Goal: Download file/media

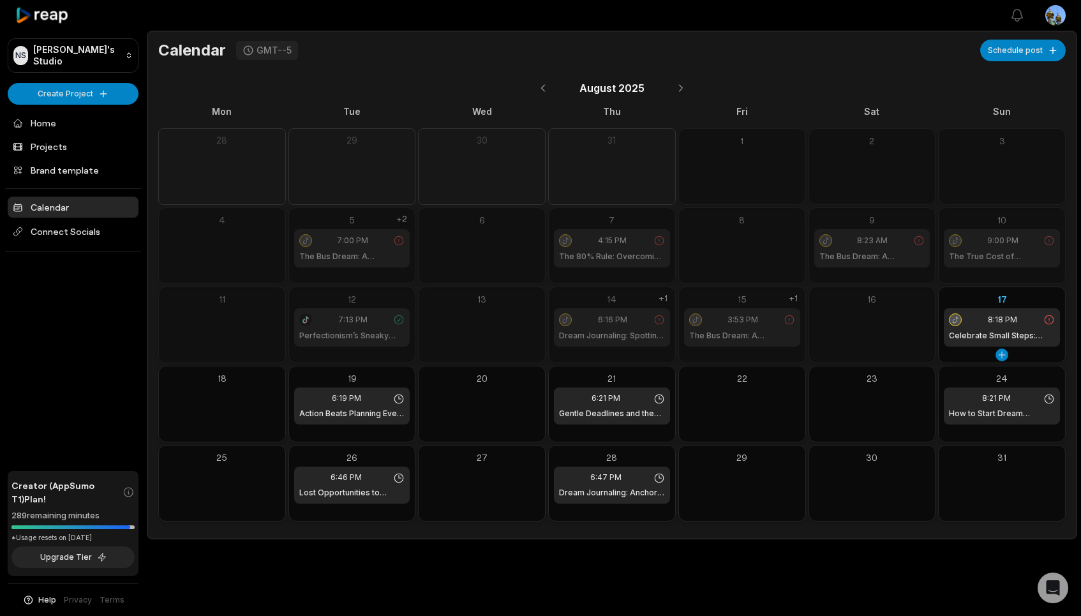
click at [995, 326] on div "8:18 PM Celebrate Small Steps: Gold Stars" at bounding box center [1002, 327] width 116 height 38
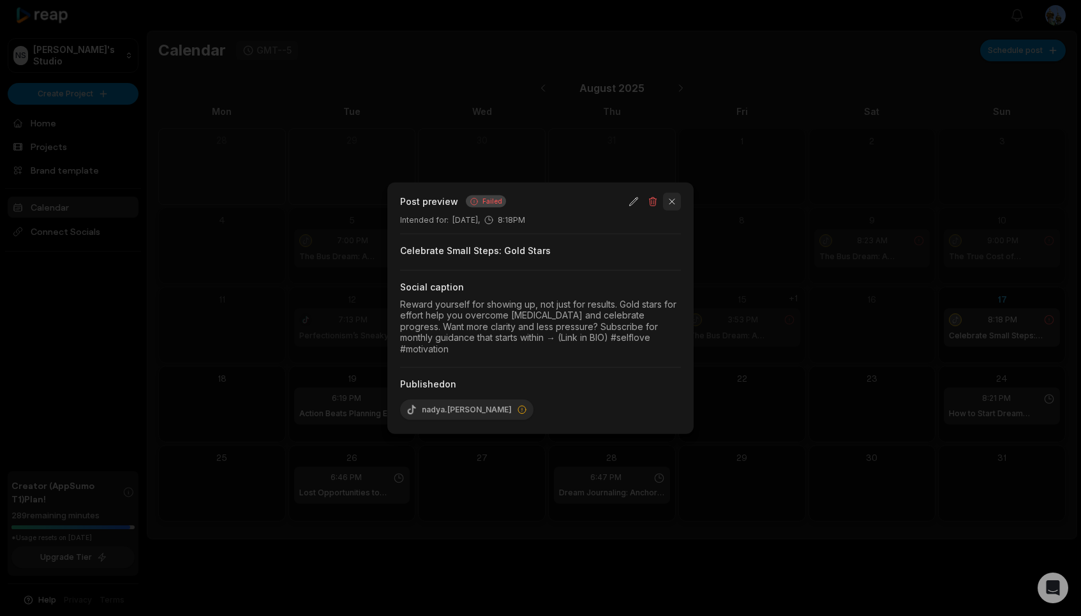
click at [671, 206] on button "button" at bounding box center [672, 201] width 18 height 18
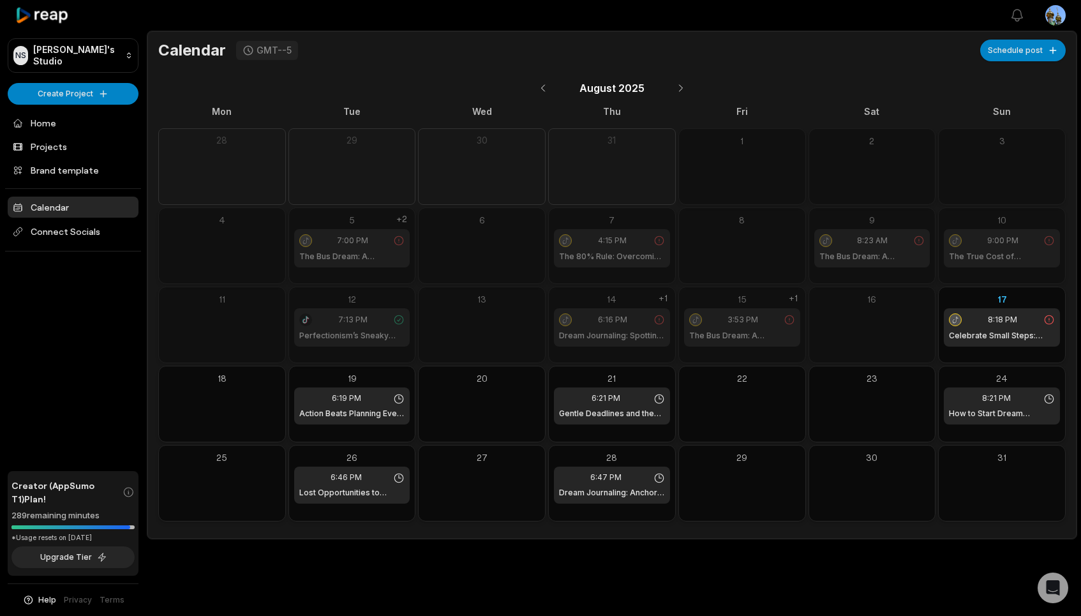
click at [355, 323] on span "7:13 PM" at bounding box center [352, 319] width 29 height 11
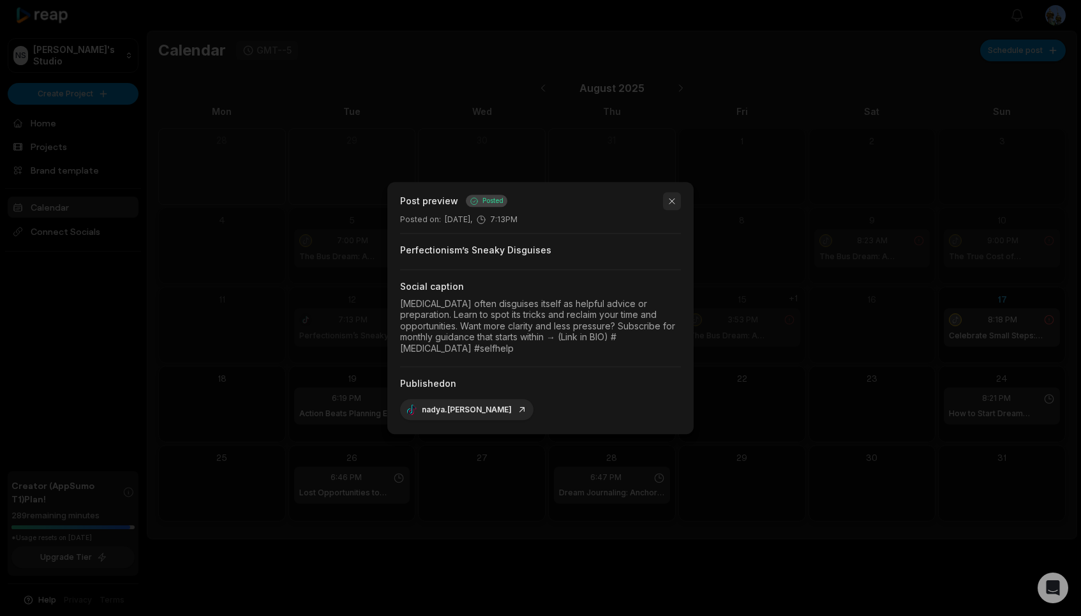
click at [674, 202] on button "button" at bounding box center [672, 201] width 18 height 18
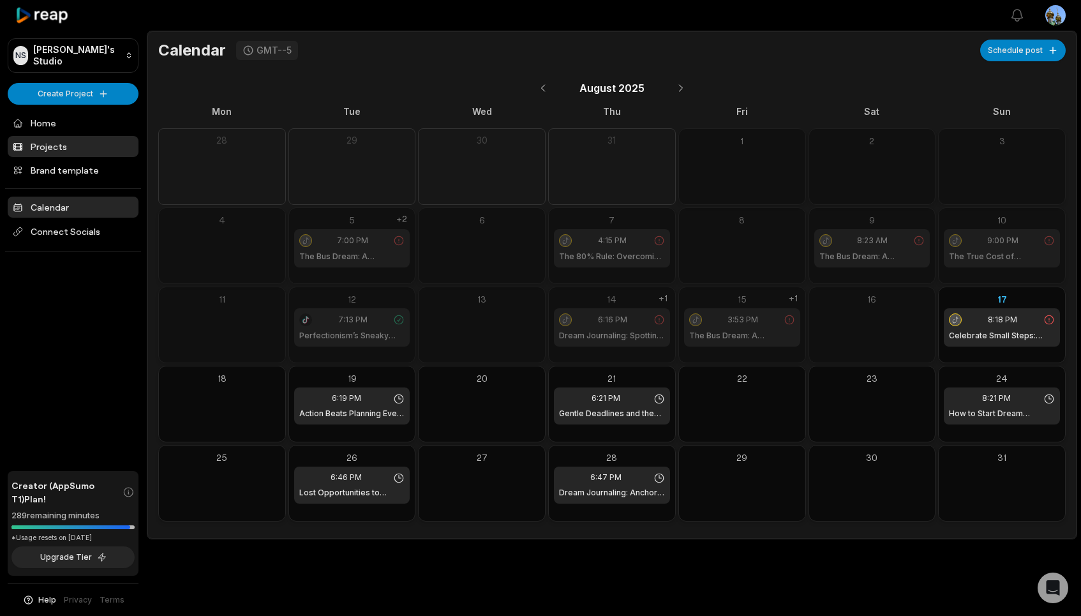
click at [65, 148] on link "Projects" at bounding box center [73, 146] width 131 height 21
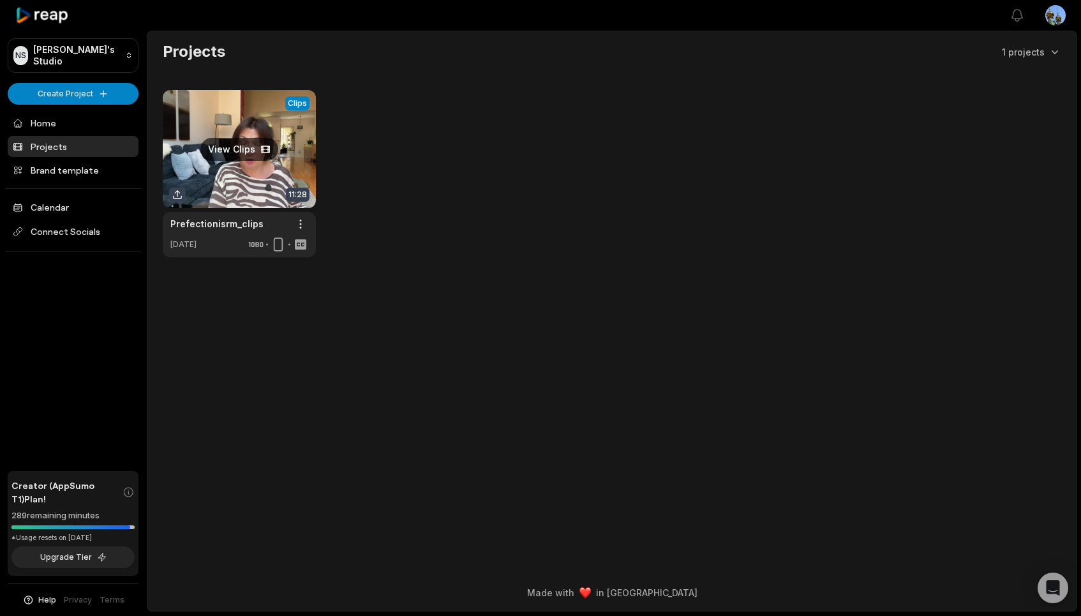
click at [244, 137] on link at bounding box center [239, 173] width 153 height 167
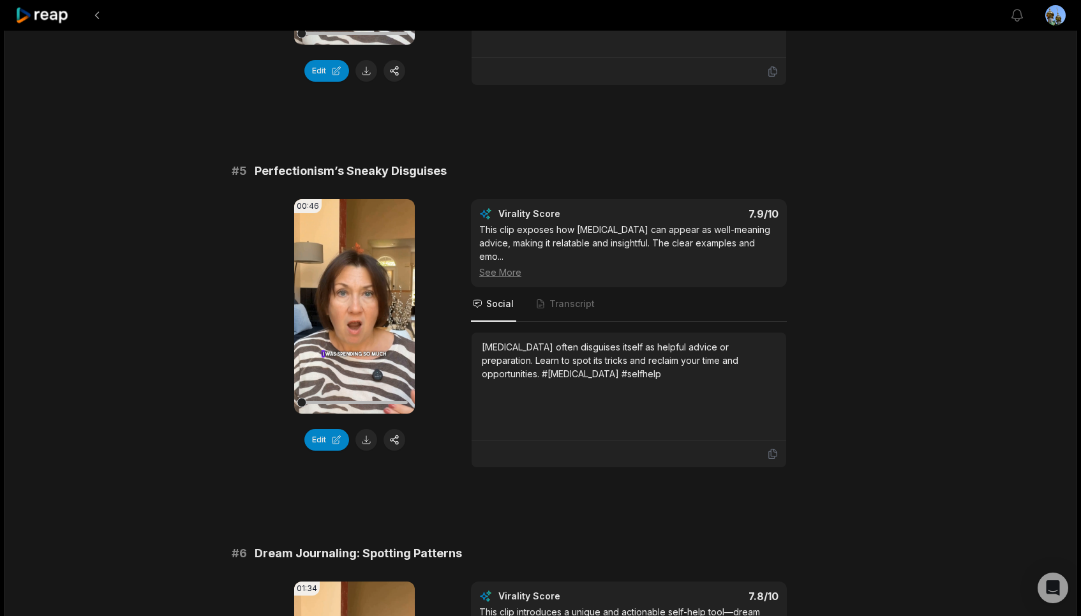
scroll to position [1473, 0]
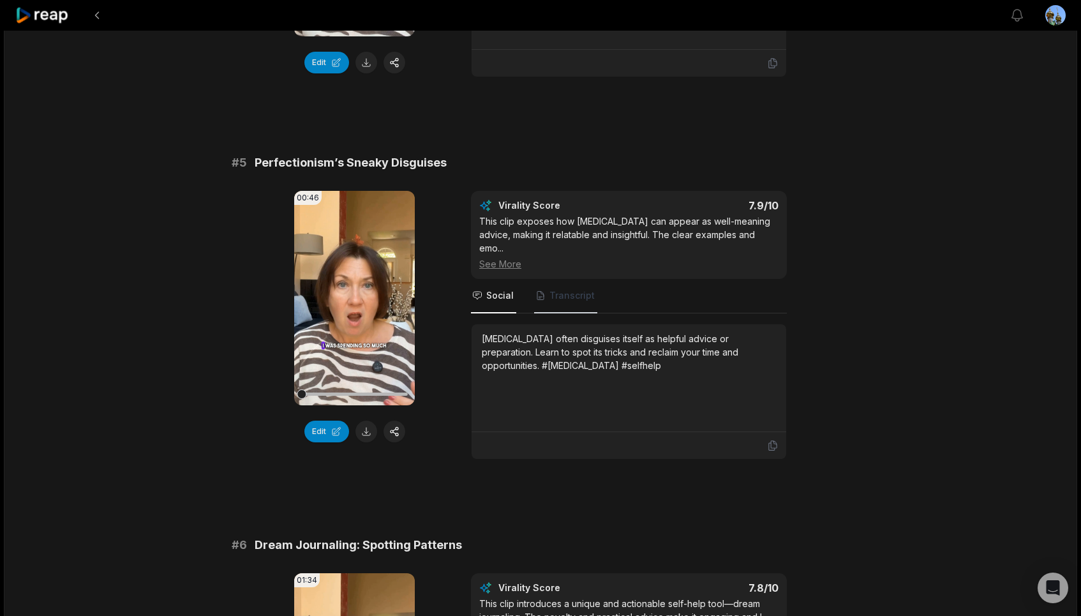
click at [570, 302] on span "Transcript" at bounding box center [571, 295] width 45 height 13
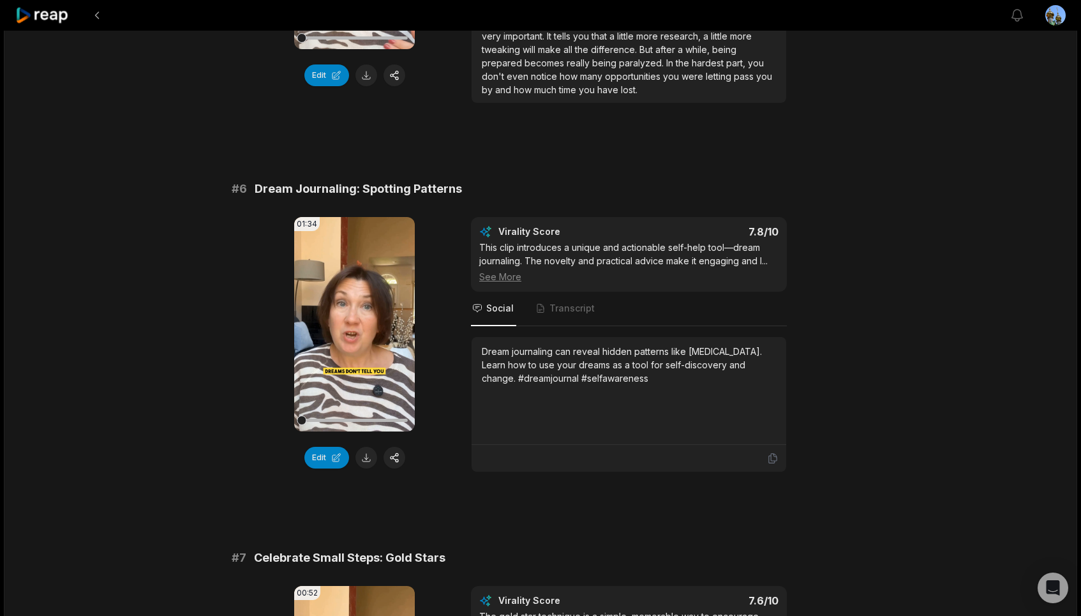
scroll to position [1830, 0]
click at [574, 313] on span "Transcript" at bounding box center [571, 307] width 45 height 13
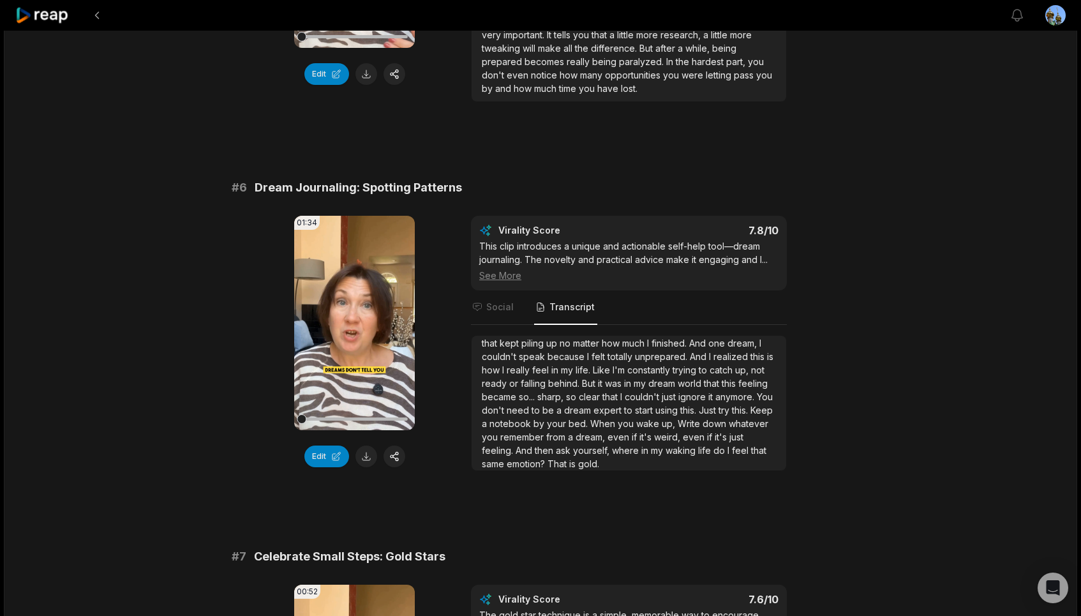
scroll to position [0, 0]
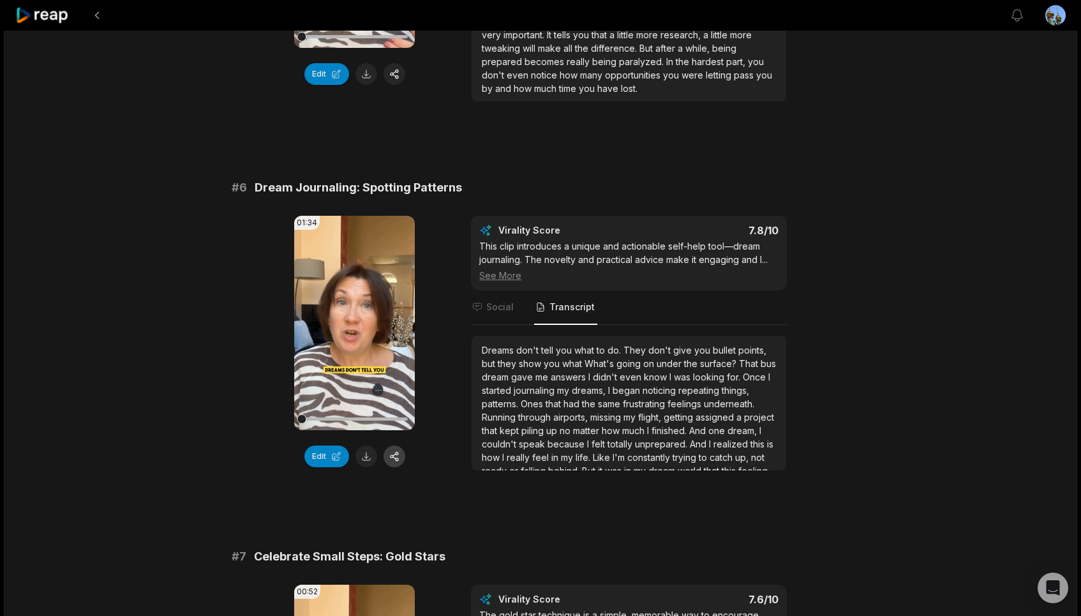
click at [398, 467] on button "button" at bounding box center [394, 456] width 22 height 22
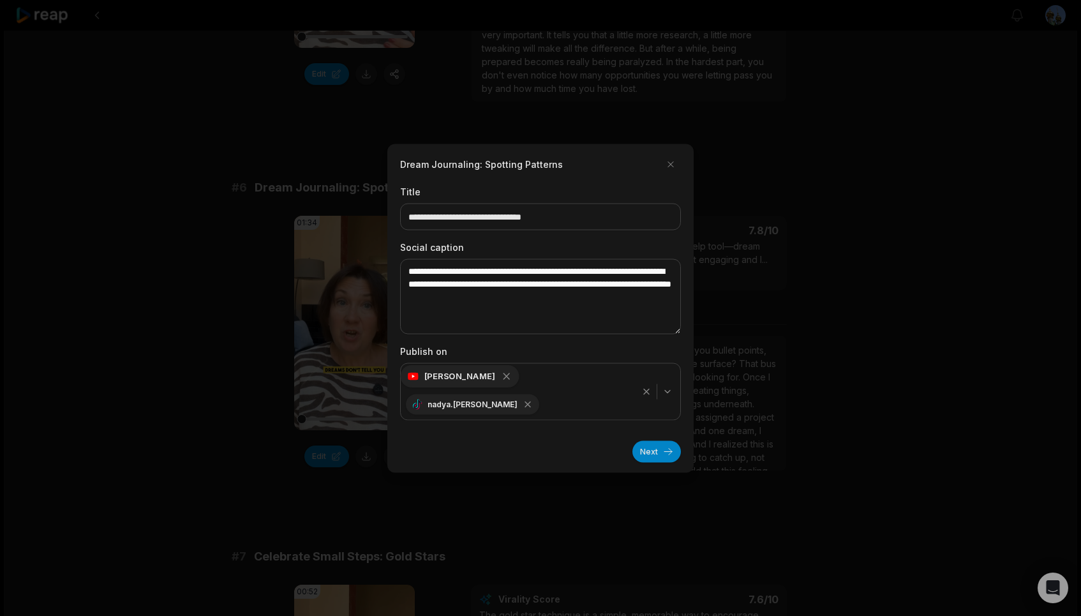
click at [501, 382] on icon "button" at bounding box center [506, 375] width 11 height 11
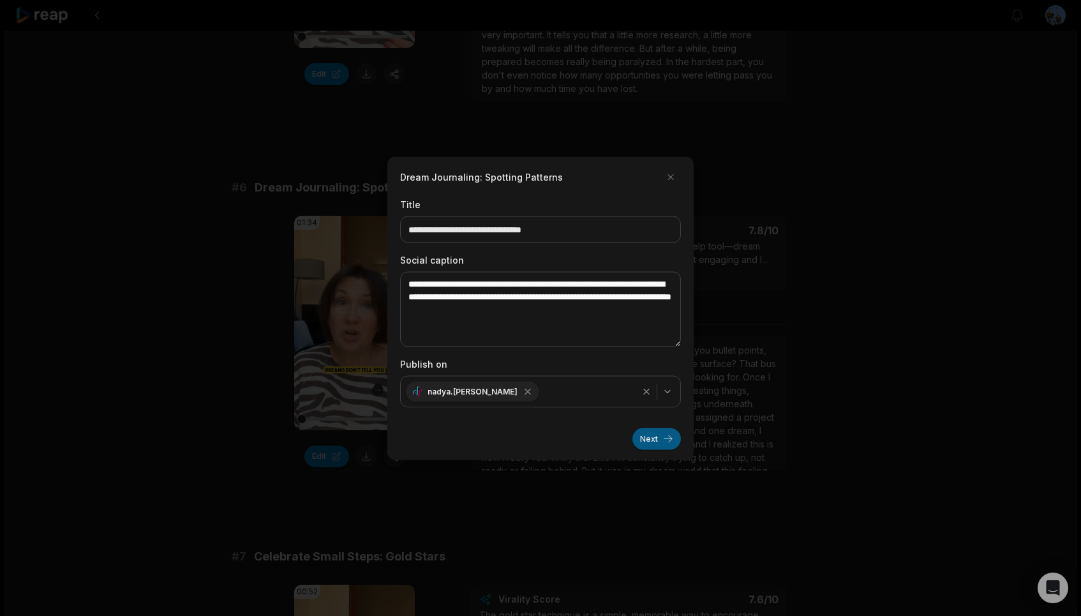
click at [661, 439] on button "Next" at bounding box center [656, 438] width 48 height 22
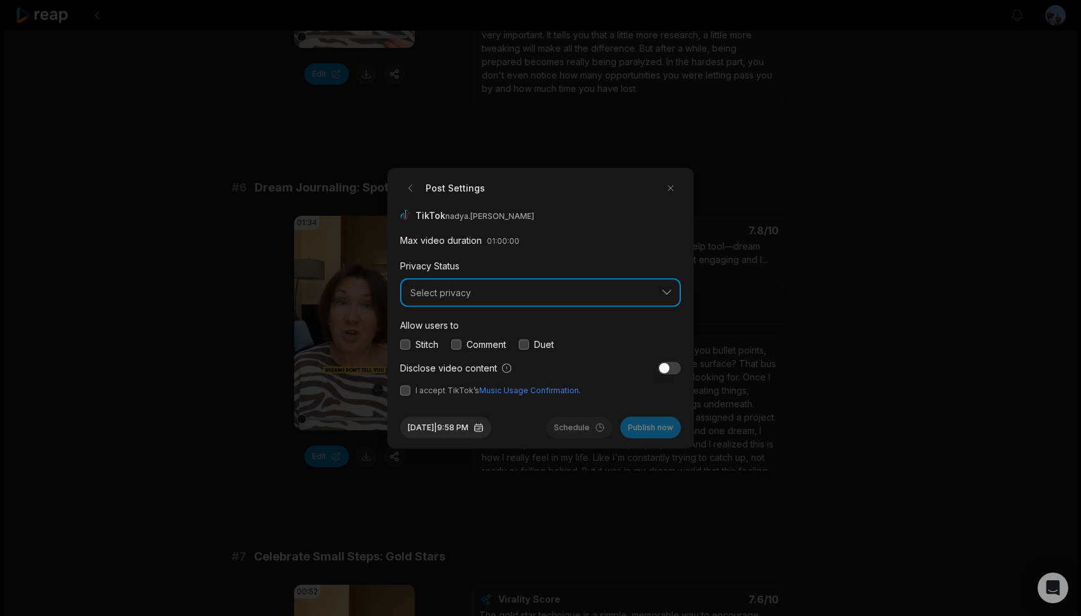
click at [671, 293] on button "Select privacy" at bounding box center [540, 292] width 281 height 29
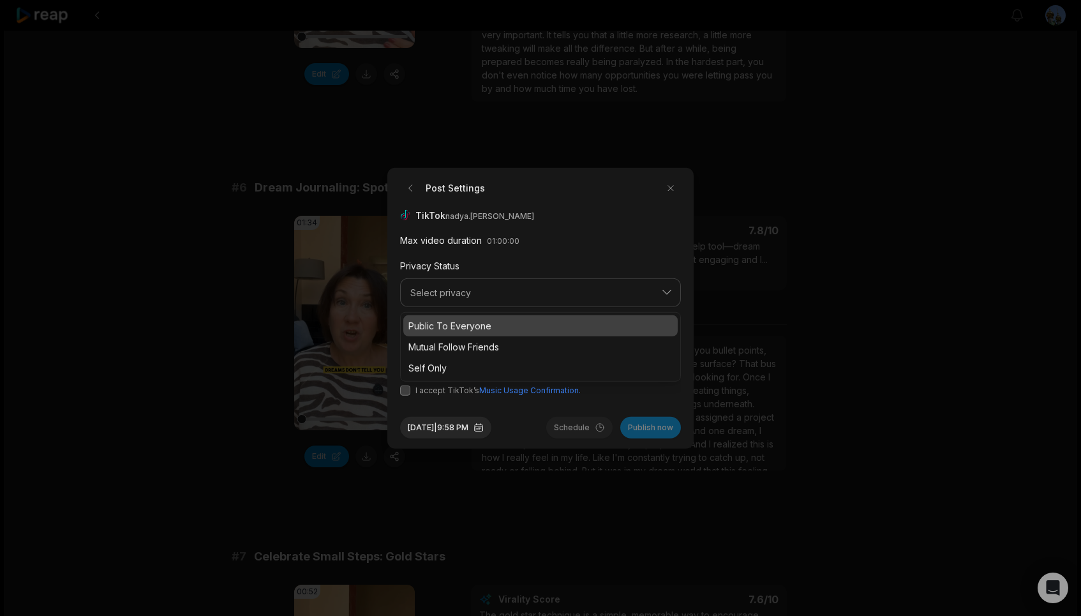
click at [545, 323] on p "Public To Everyone" at bounding box center [540, 325] width 264 height 13
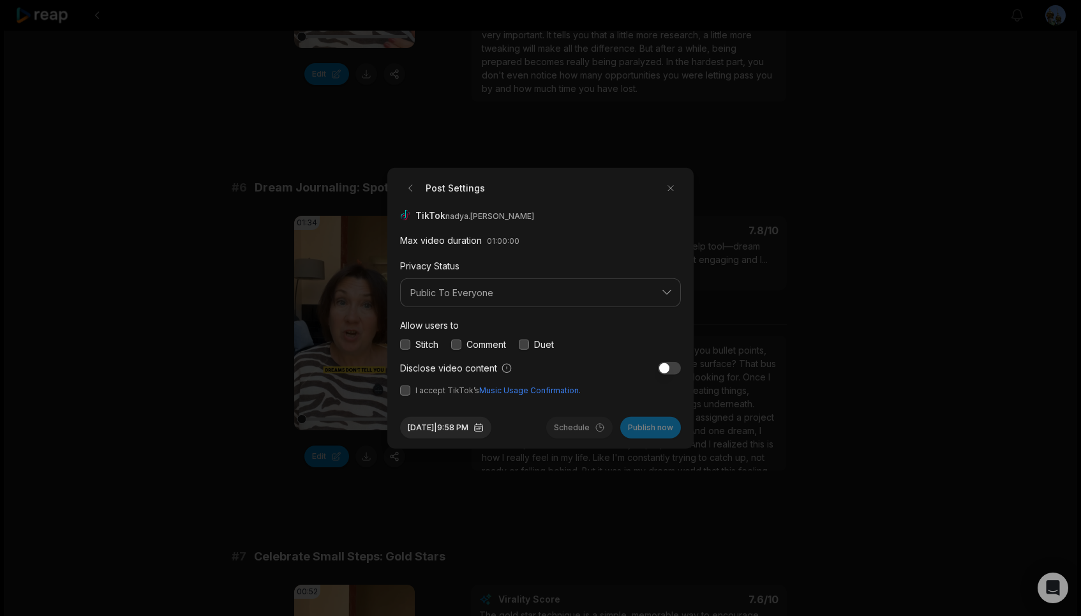
click at [461, 344] on button "button" at bounding box center [456, 344] width 10 height 10
click at [408, 393] on button "button" at bounding box center [405, 390] width 10 height 10
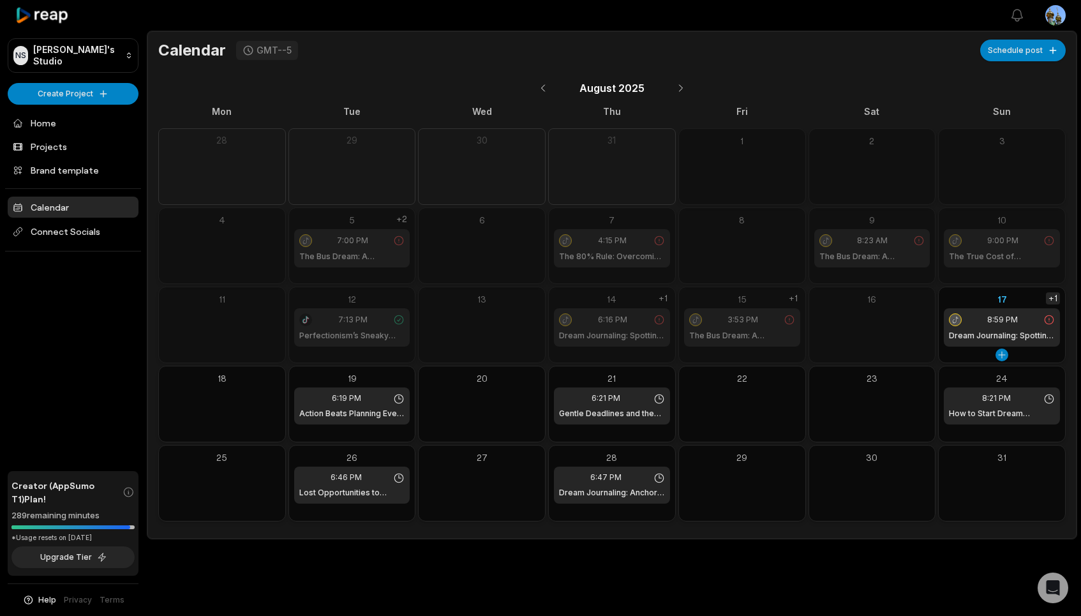
click at [1055, 297] on div "+1" at bounding box center [1053, 298] width 14 height 12
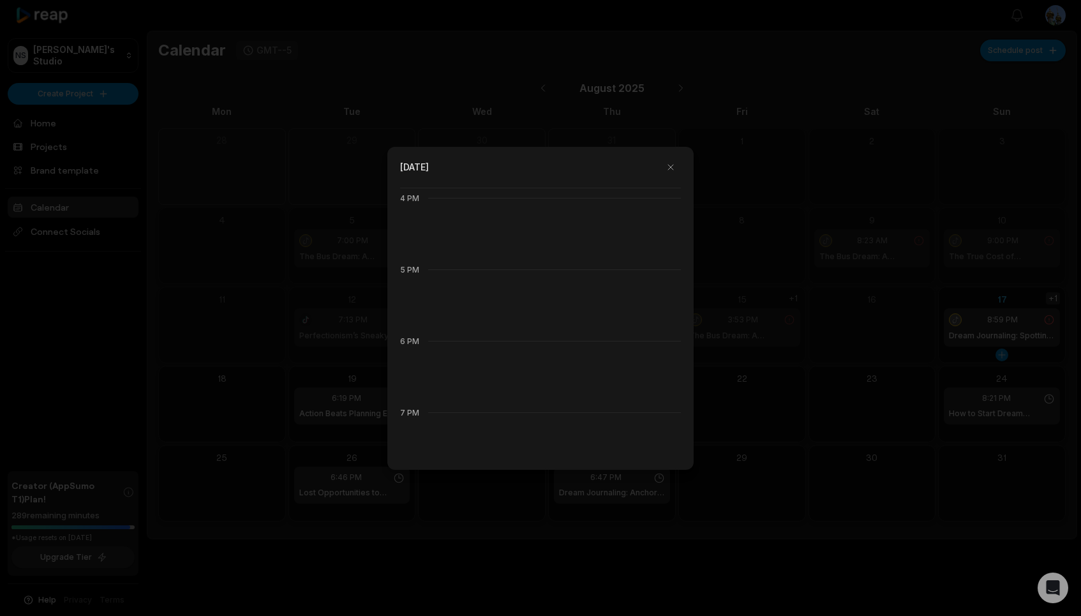
scroll to position [1429, 0]
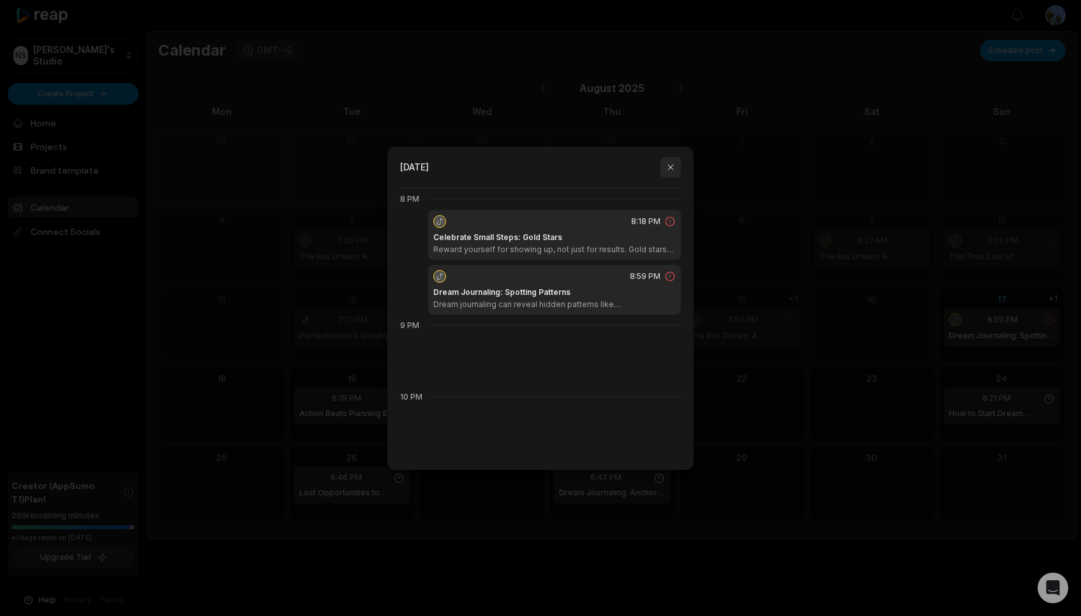
click at [669, 168] on button "button" at bounding box center [670, 167] width 20 height 20
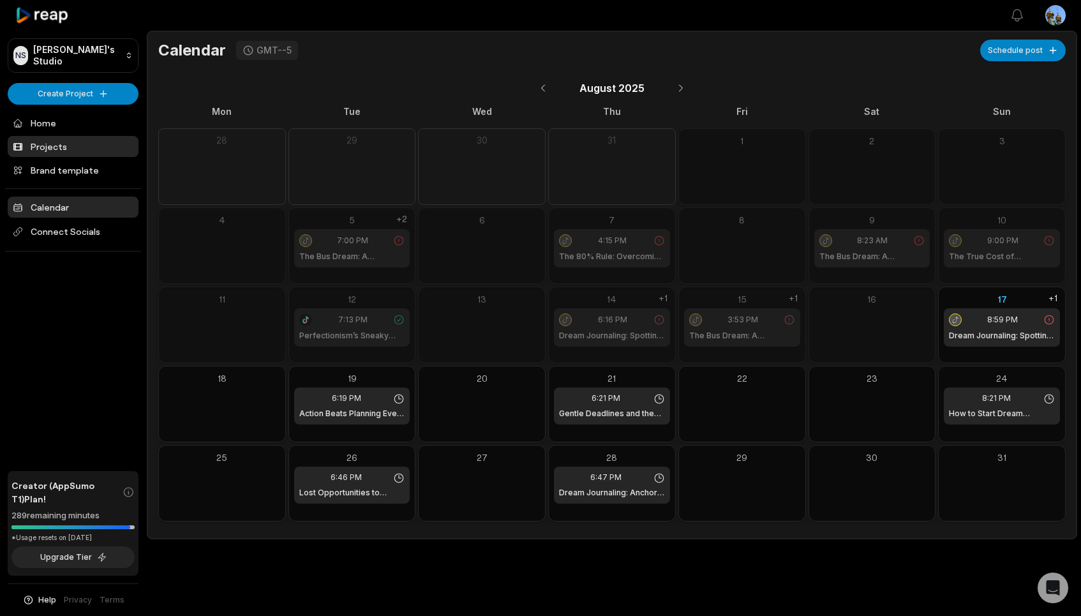
click at [39, 147] on link "Projects" at bounding box center [73, 146] width 131 height 21
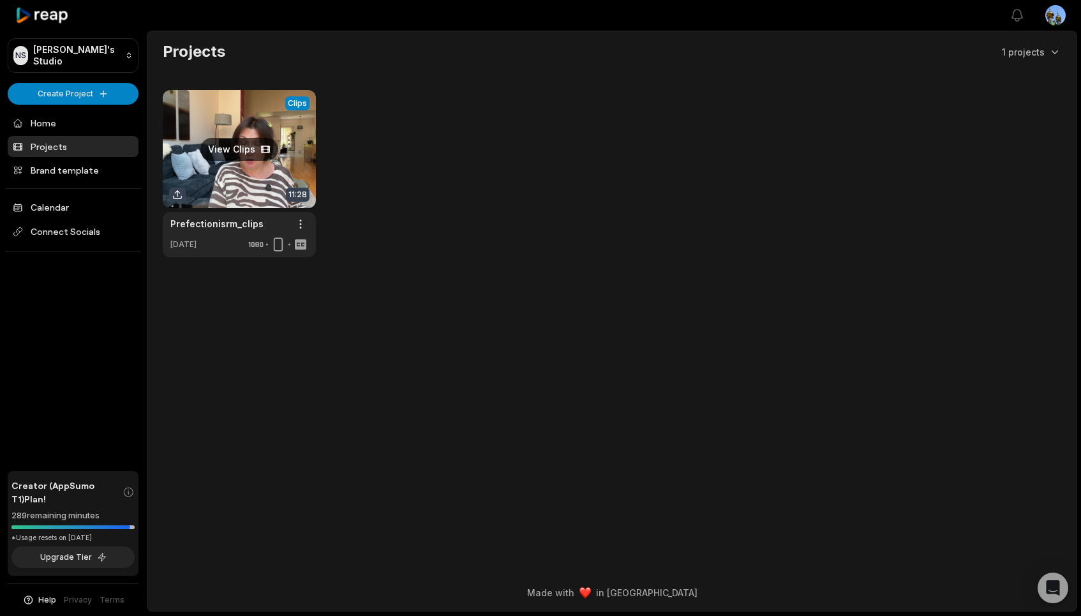
click at [246, 118] on link at bounding box center [239, 173] width 153 height 167
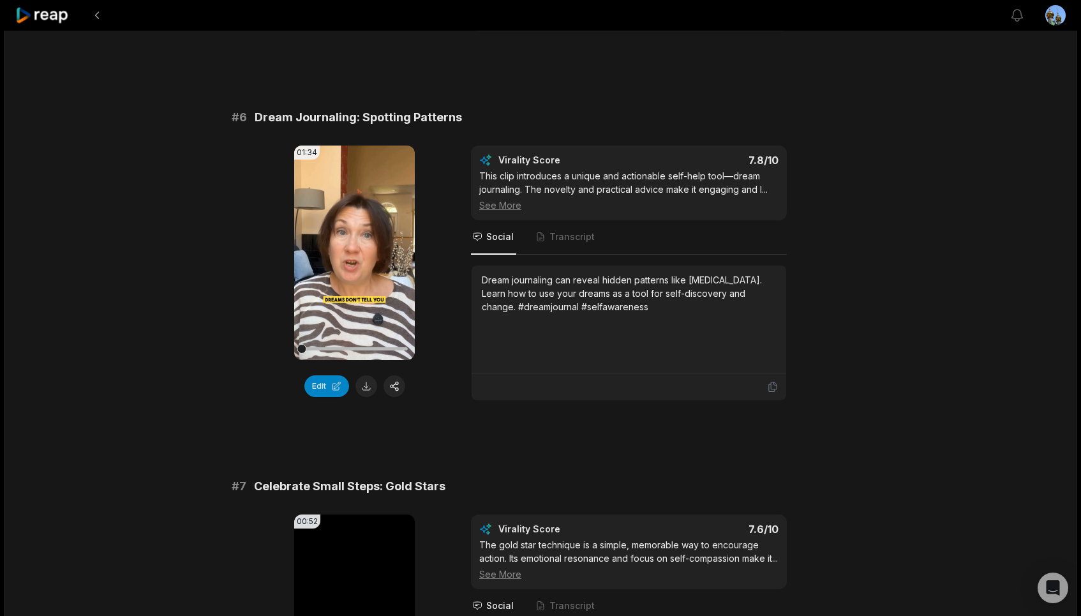
scroll to position [1903, 0]
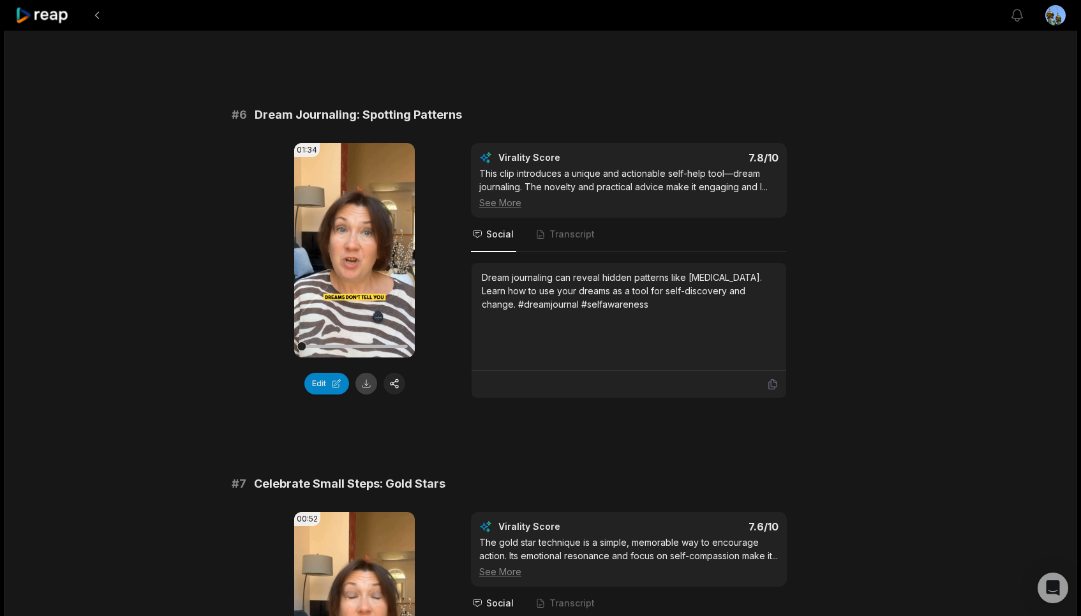
click at [366, 394] on button at bounding box center [366, 384] width 22 height 22
